Goal: Information Seeking & Learning: Learn about a topic

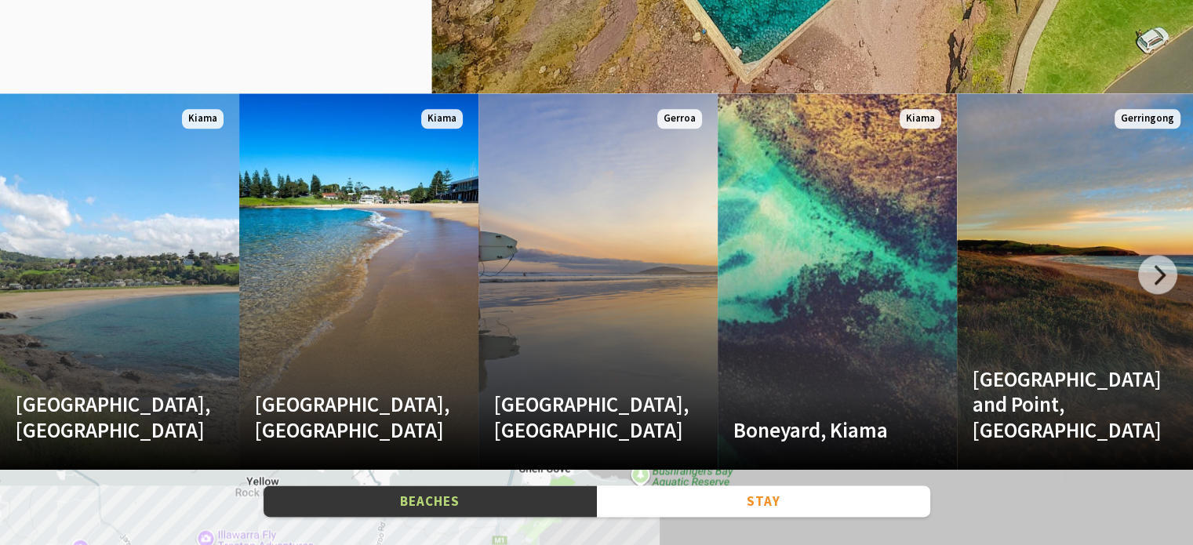
scroll to position [2040, 0]
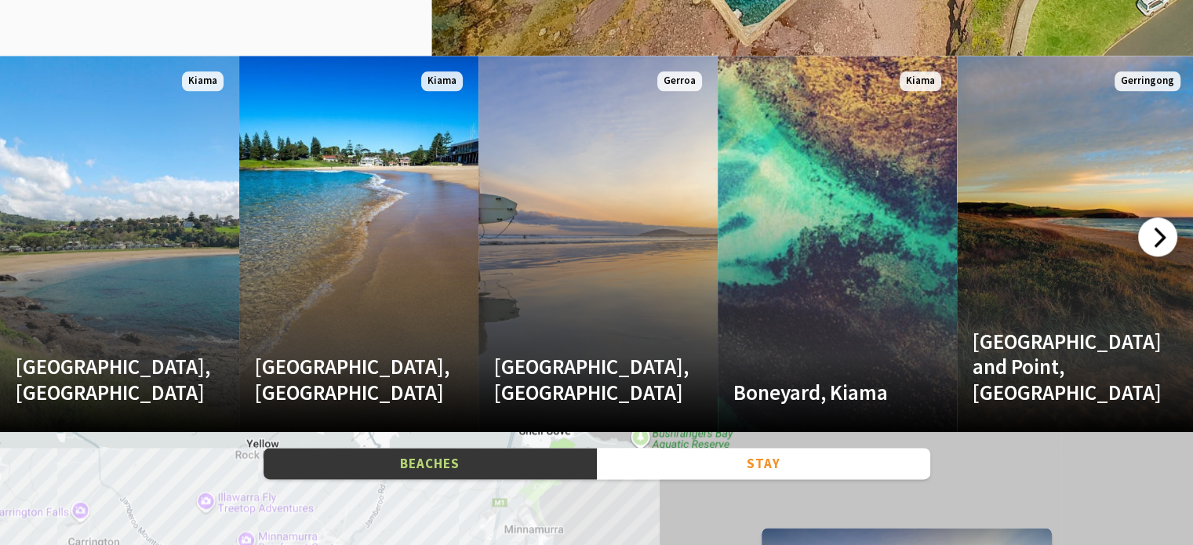
click at [1161, 229] on div at bounding box center [1157, 236] width 39 height 39
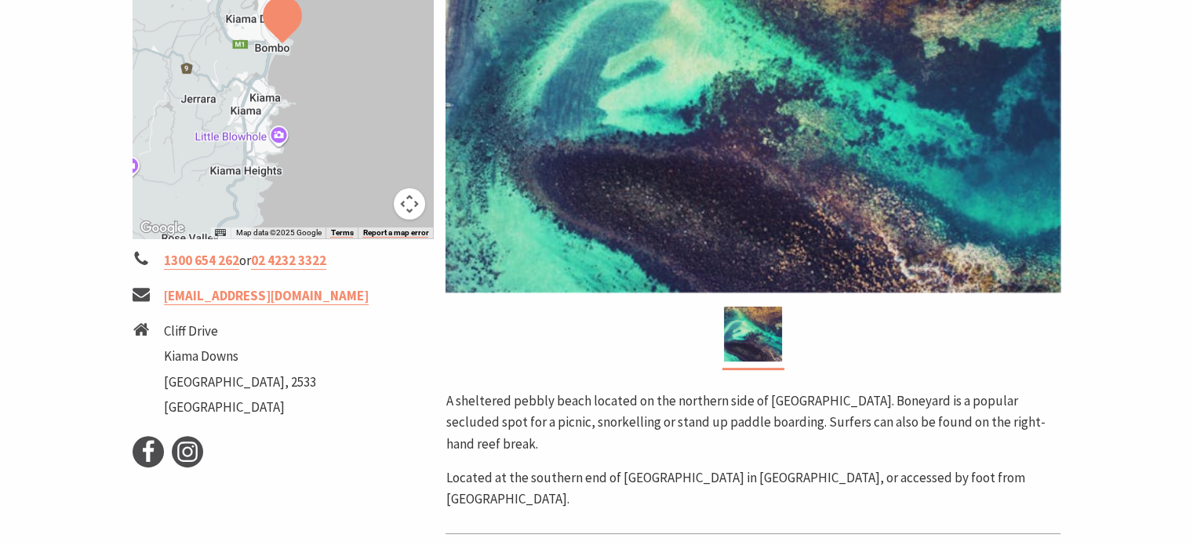
scroll to position [124, 0]
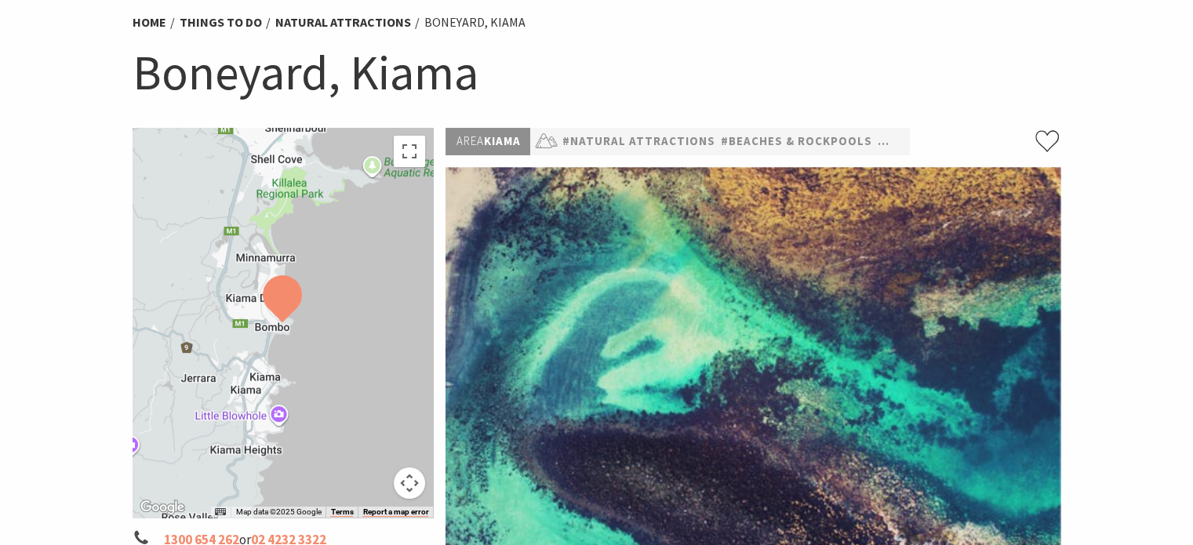
click at [264, 56] on h1 "Boneyard, Kiama" at bounding box center [597, 73] width 929 height 64
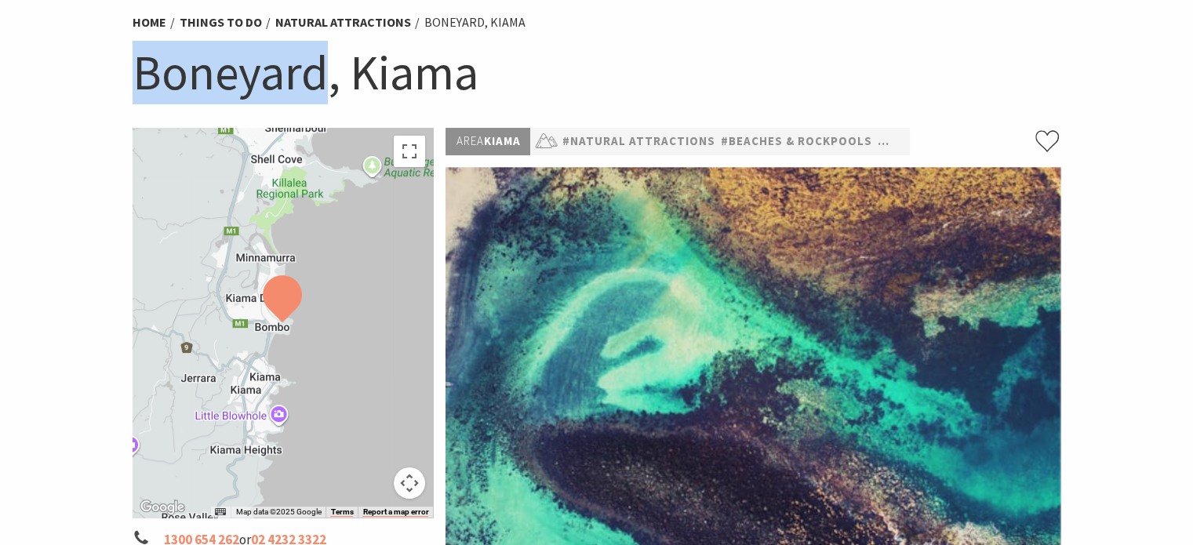
click at [264, 56] on h1 "Boneyard, Kiama" at bounding box center [597, 73] width 929 height 64
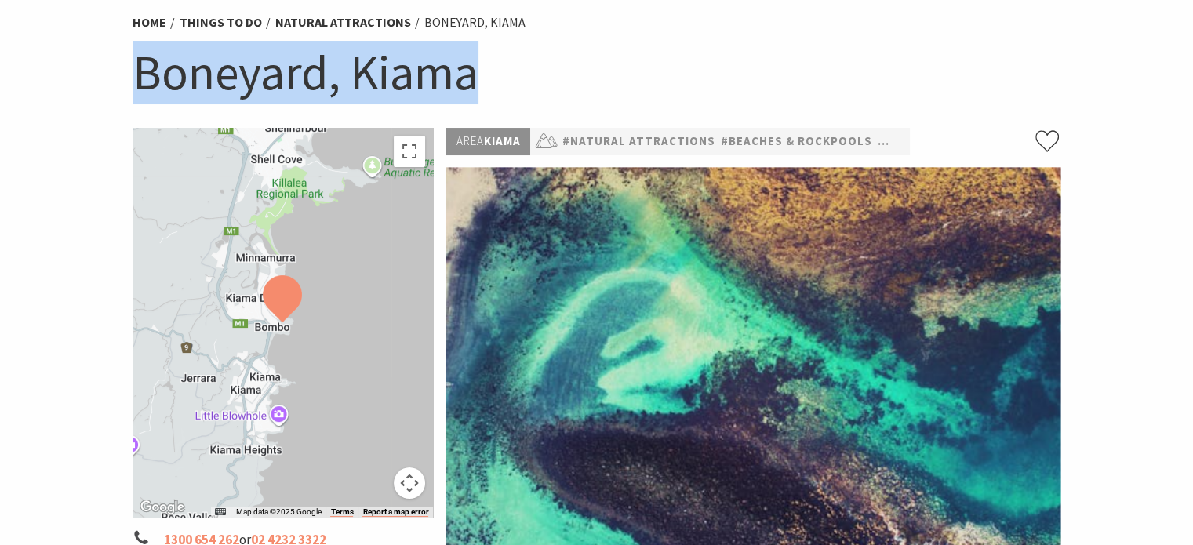
click at [264, 56] on h1 "Boneyard, Kiama" at bounding box center [597, 73] width 929 height 64
copy section "Boneyard, Kiama"
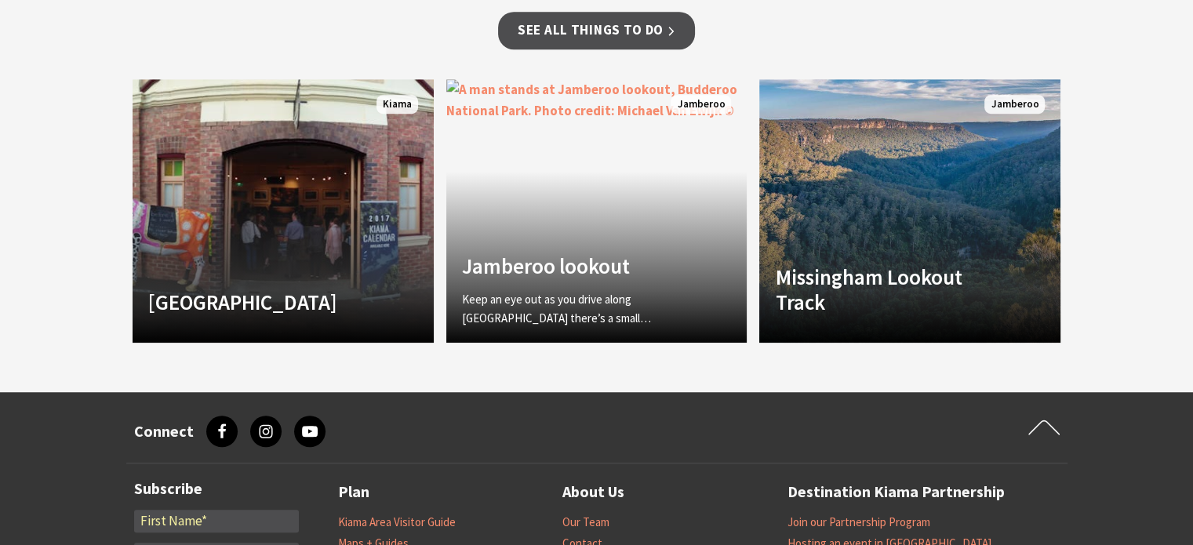
scroll to position [1255, 0]
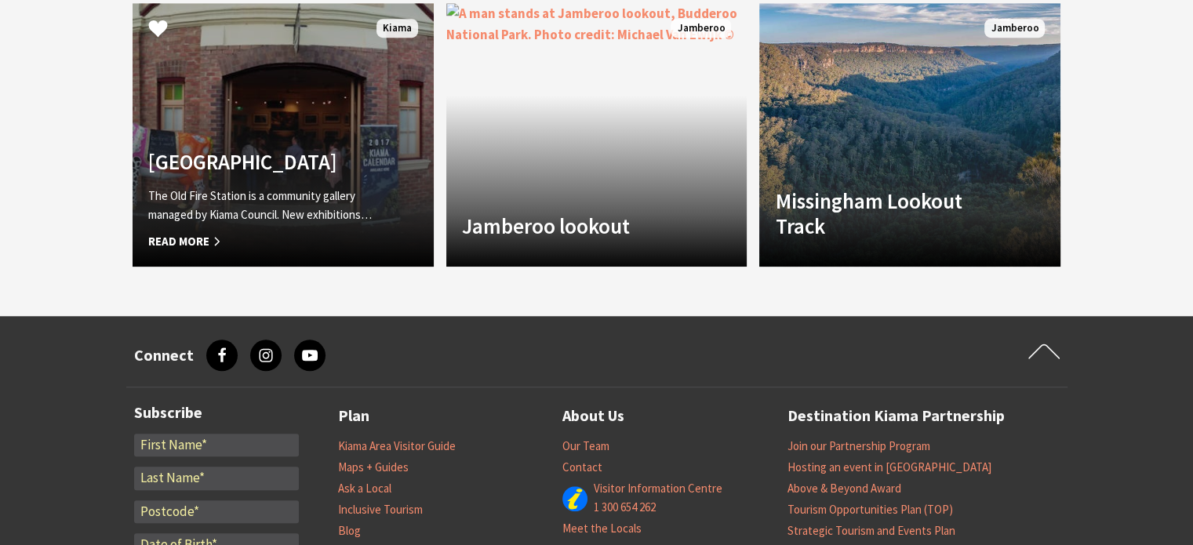
click at [333, 149] on h4 "[GEOGRAPHIC_DATA]" at bounding box center [260, 161] width 224 height 25
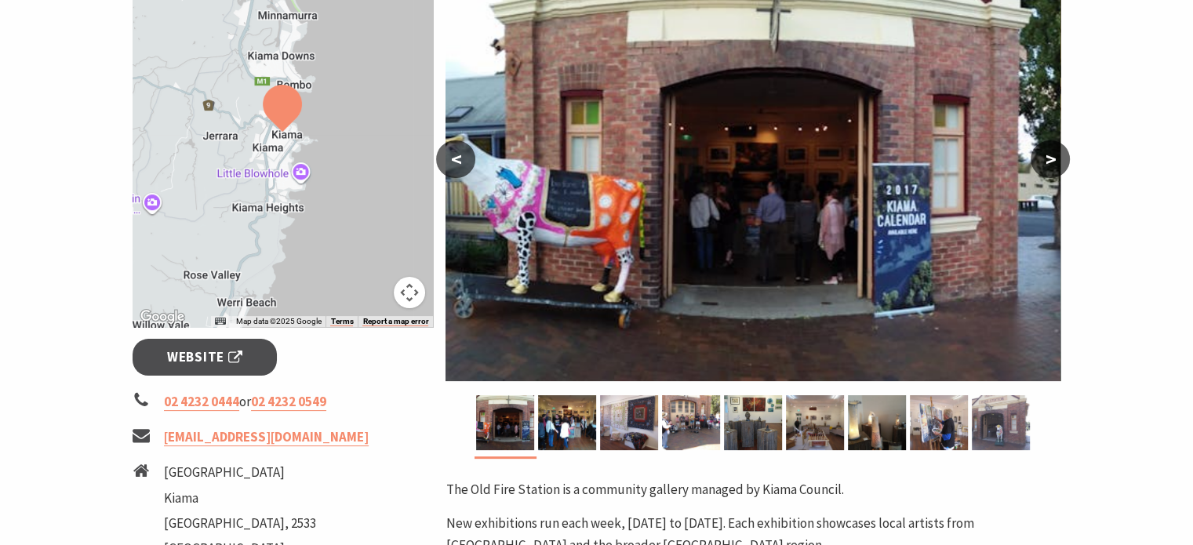
scroll to position [314, 0]
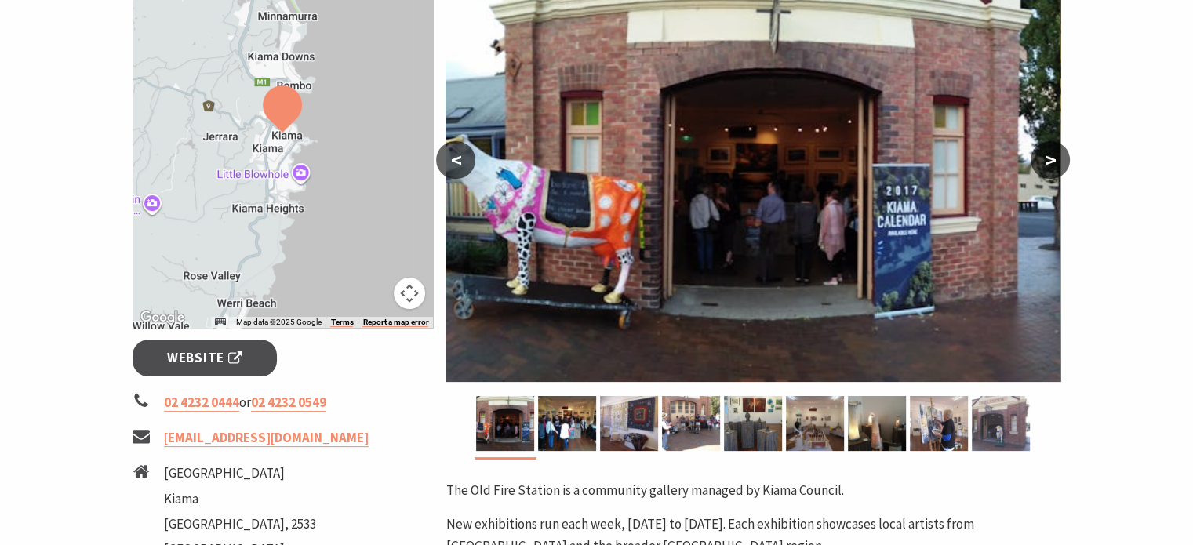
click at [1054, 158] on button ">" at bounding box center [1050, 160] width 39 height 38
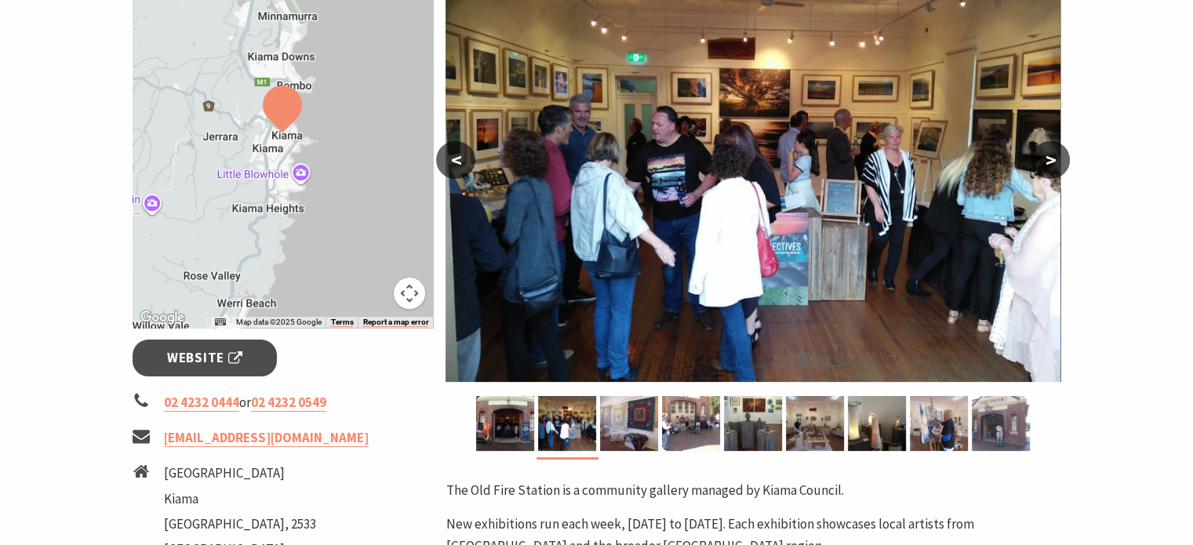
click at [1054, 158] on button ">" at bounding box center [1050, 160] width 39 height 38
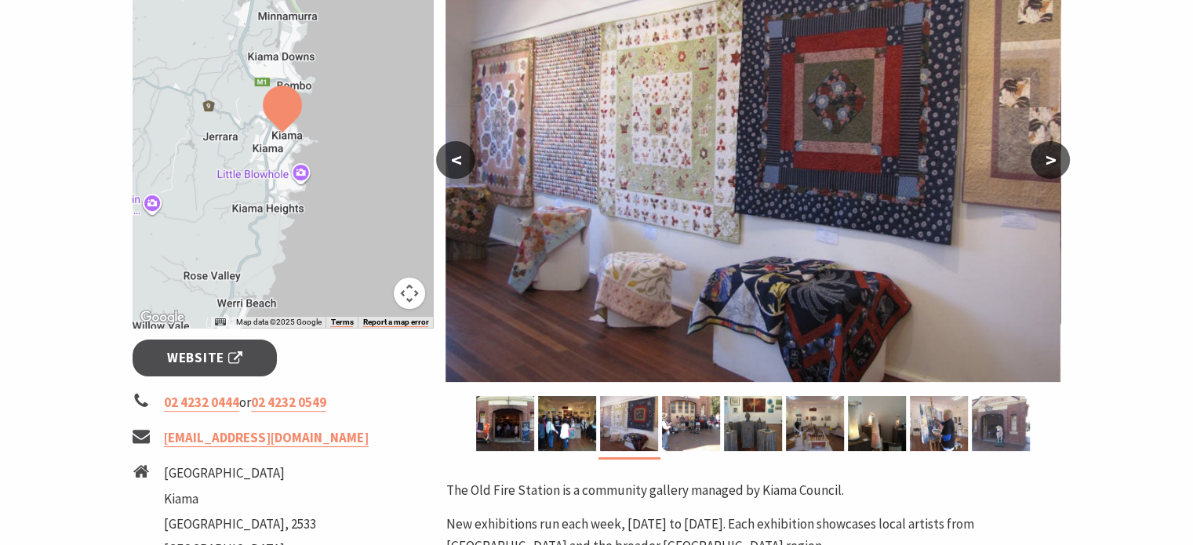
click at [1054, 158] on button ">" at bounding box center [1050, 160] width 39 height 38
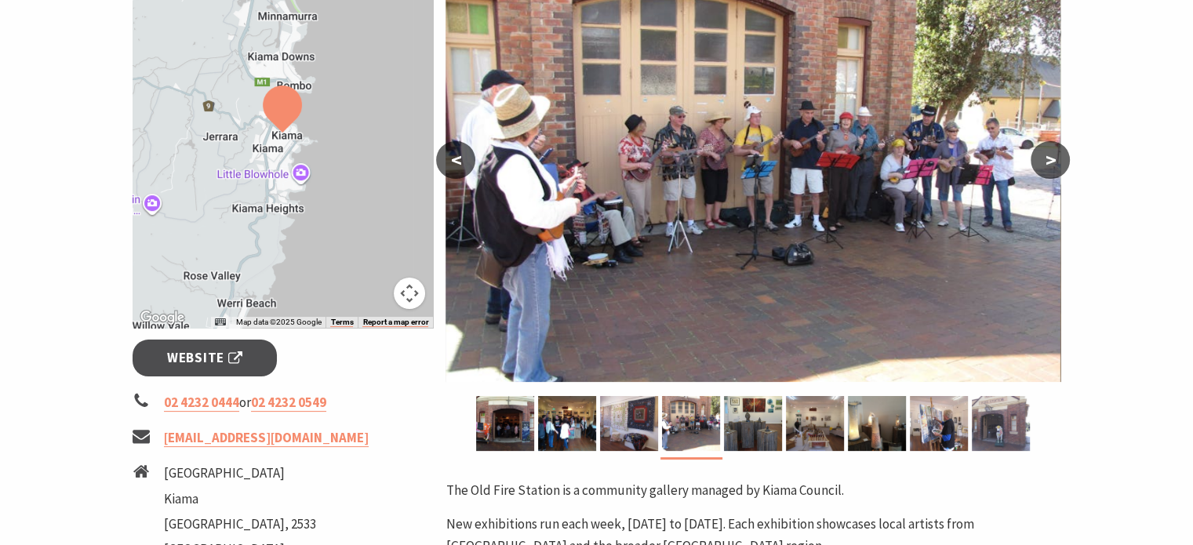
click at [1054, 158] on button ">" at bounding box center [1050, 160] width 39 height 38
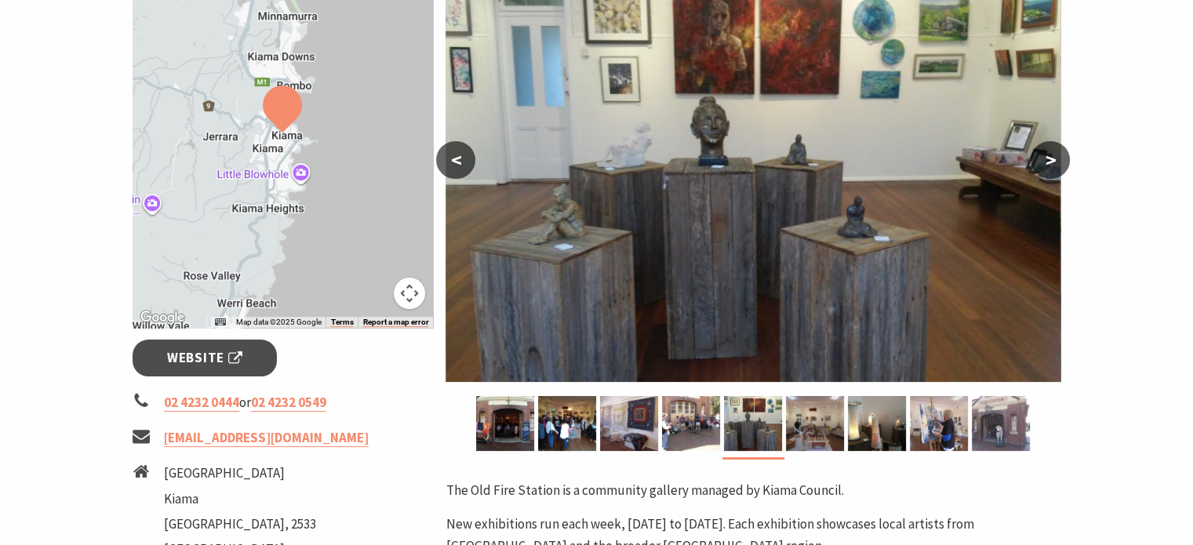
click at [1054, 158] on button ">" at bounding box center [1050, 160] width 39 height 38
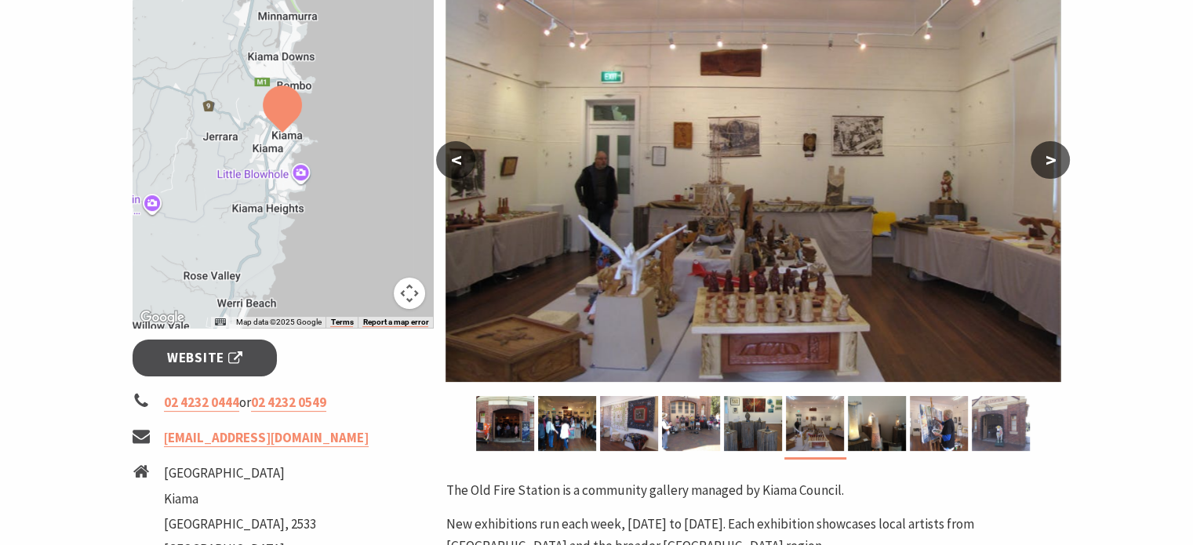
click at [1054, 158] on button ">" at bounding box center [1050, 160] width 39 height 38
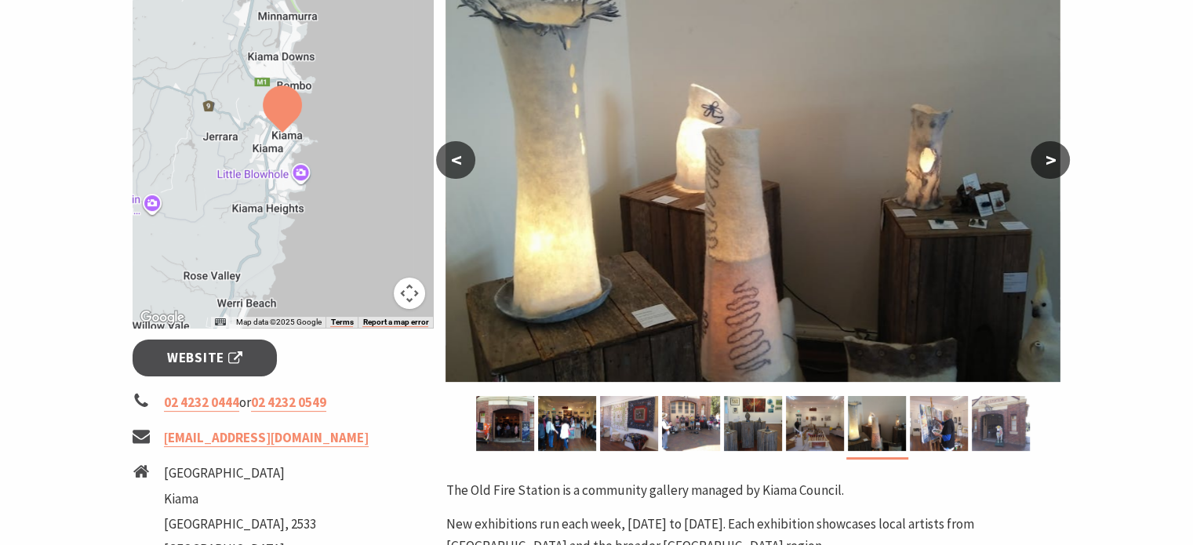
click at [1054, 158] on button ">" at bounding box center [1050, 160] width 39 height 38
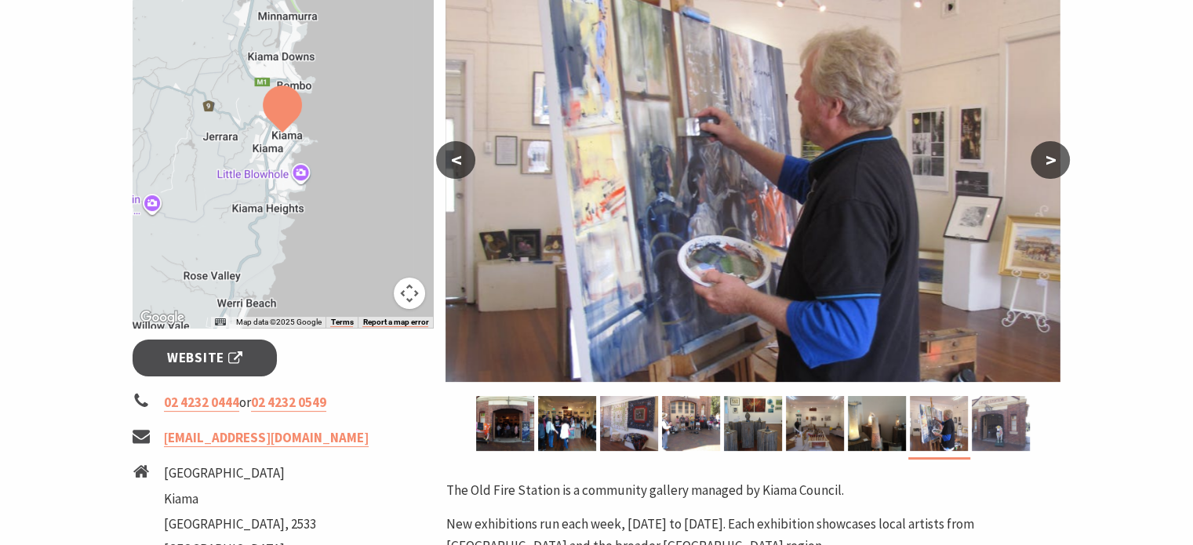
click at [1054, 158] on button ">" at bounding box center [1050, 160] width 39 height 38
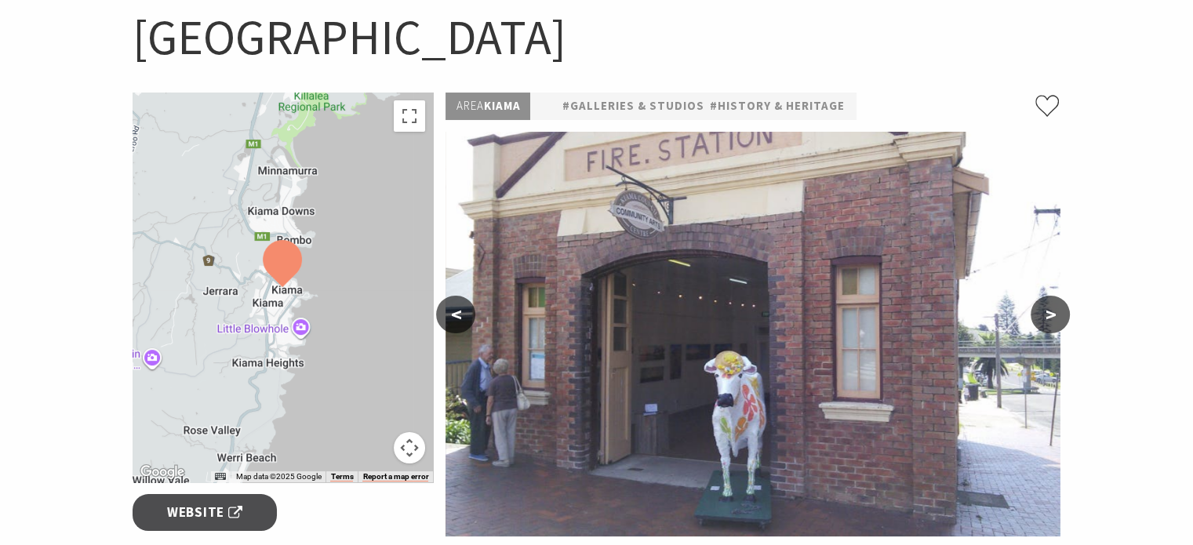
scroll to position [157, 0]
